Goal: Task Accomplishment & Management: Use online tool/utility

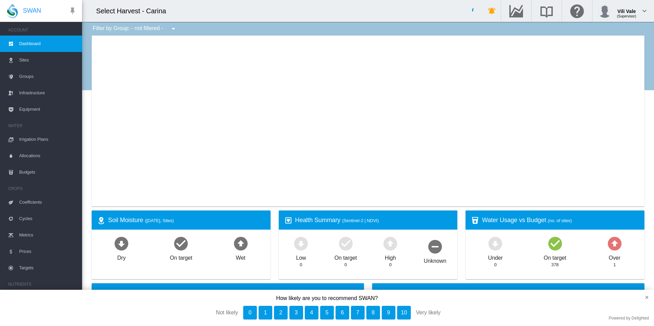
type input "**********"
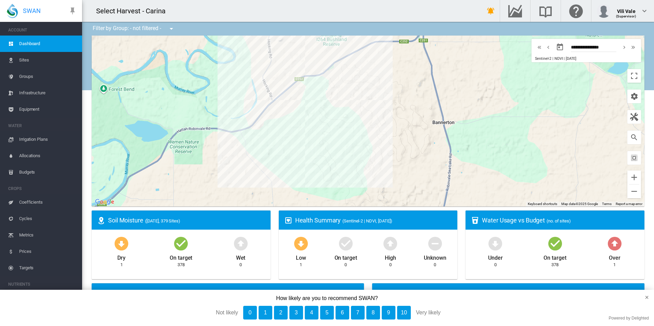
drag, startPoint x: 504, startPoint y: 162, endPoint x: 404, endPoint y: 179, distance: 101.2
click at [404, 179] on div at bounding box center [368, 121] width 553 height 171
click at [649, 298] on button "×" at bounding box center [644, 297] width 20 height 15
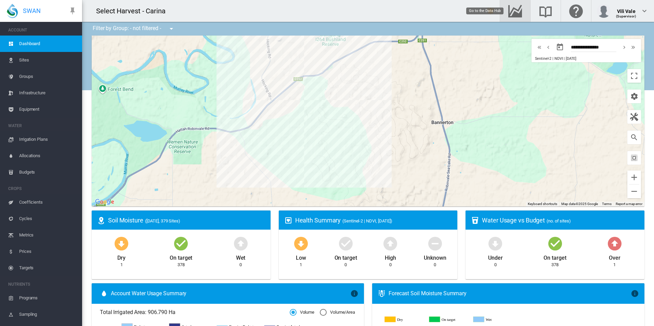
click at [521, 13] on md-icon "Go to the Data Hub" at bounding box center [515, 11] width 16 height 8
click at [22, 143] on span "Irrigation Plans" at bounding box center [47, 139] width 57 height 16
